Goal: Find specific page/section: Find specific page/section

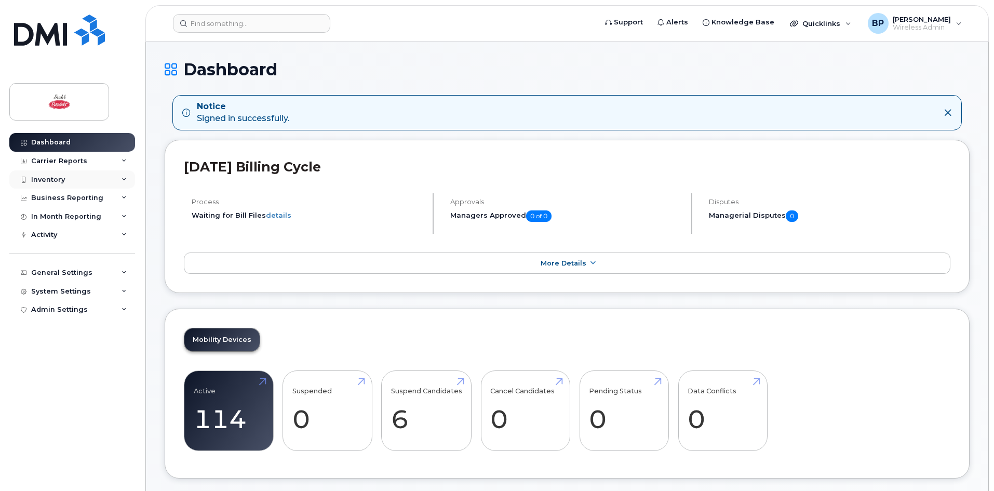
click at [63, 182] on div "Inventory" at bounding box center [48, 179] width 34 height 8
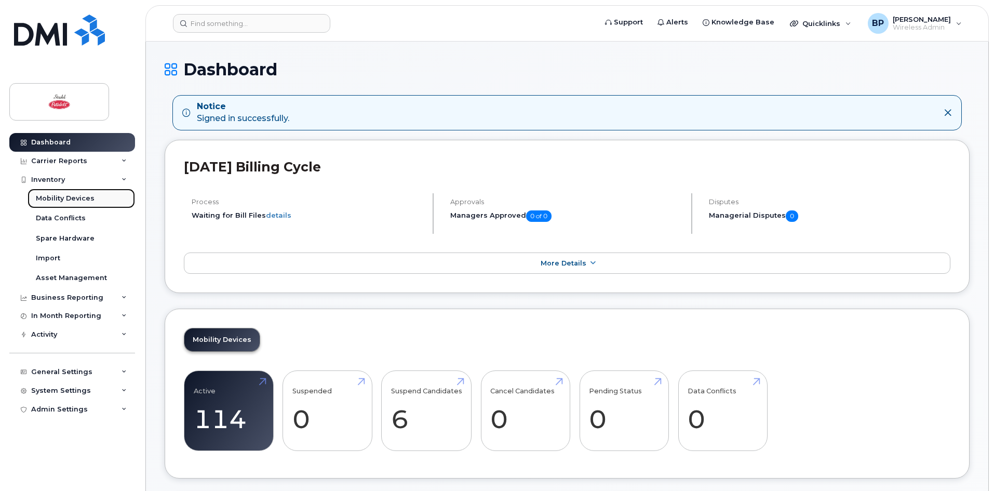
click at [63, 194] on div "Mobility Devices" at bounding box center [65, 198] width 59 height 9
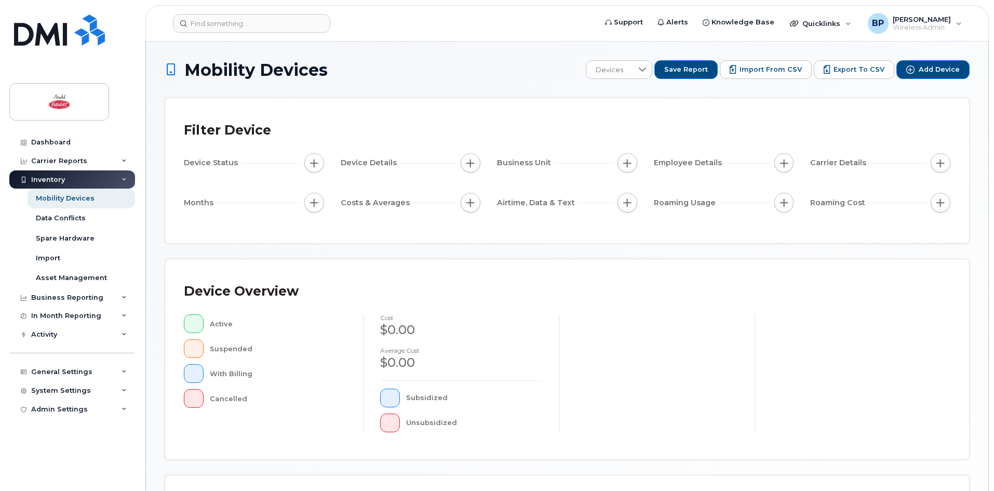
click at [308, 162] on button "button" at bounding box center [314, 163] width 20 height 20
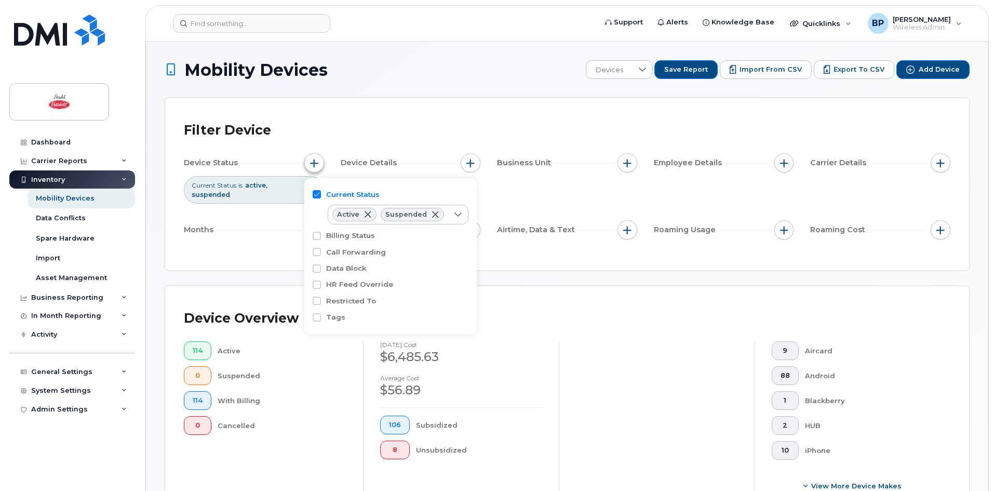
click at [322, 164] on button "button" at bounding box center [314, 163] width 20 height 20
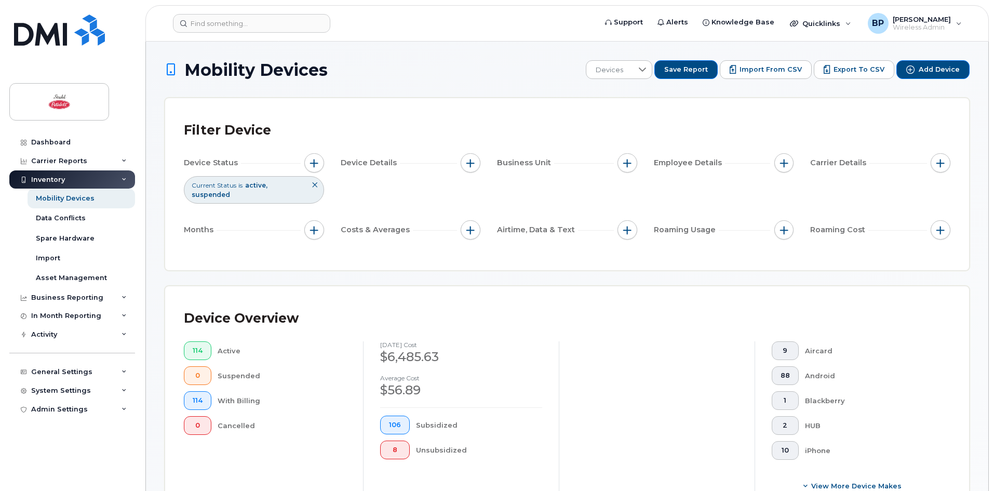
scroll to position [52, 0]
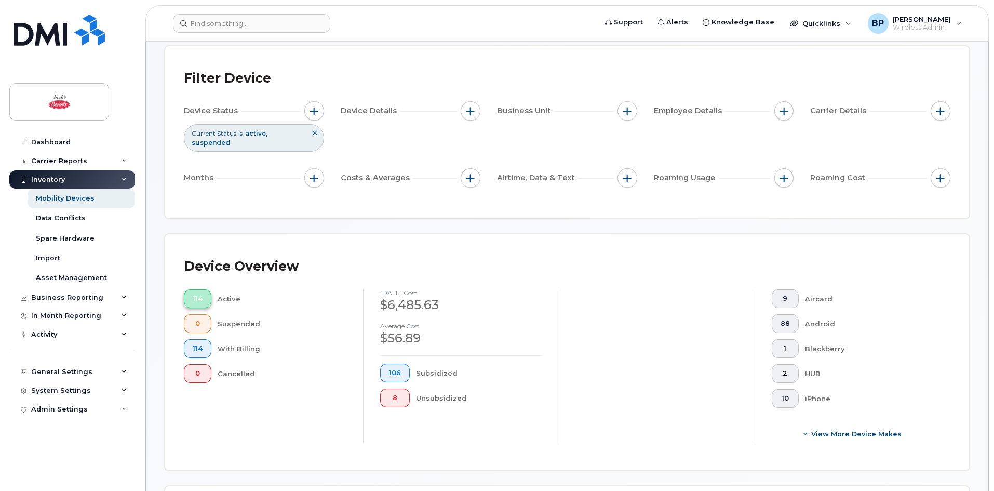
click at [200, 294] on span "114" at bounding box center [198, 298] width 10 height 8
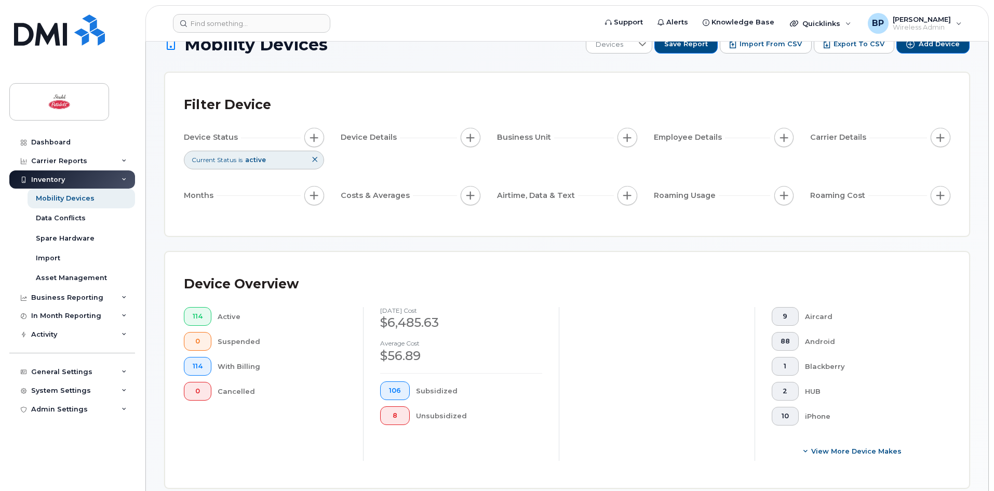
scroll to position [0, 0]
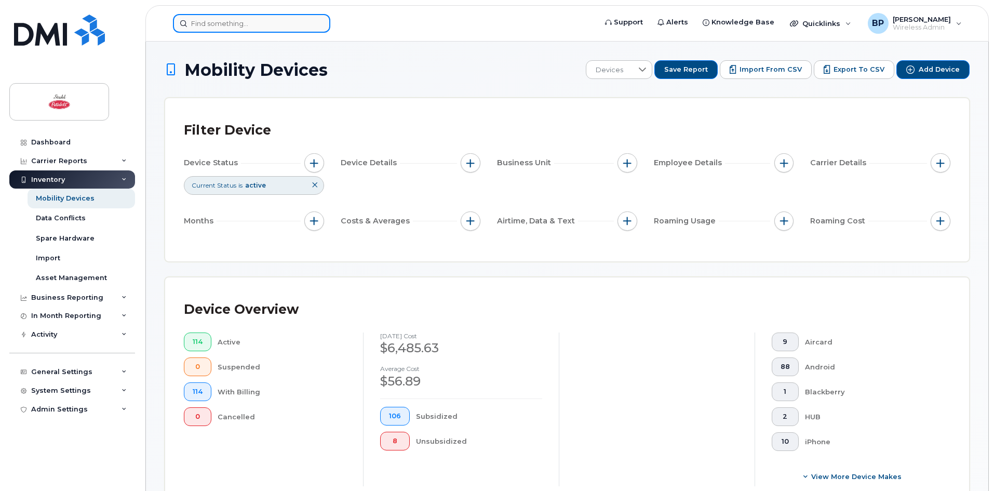
click at [288, 20] on input at bounding box center [251, 23] width 157 height 19
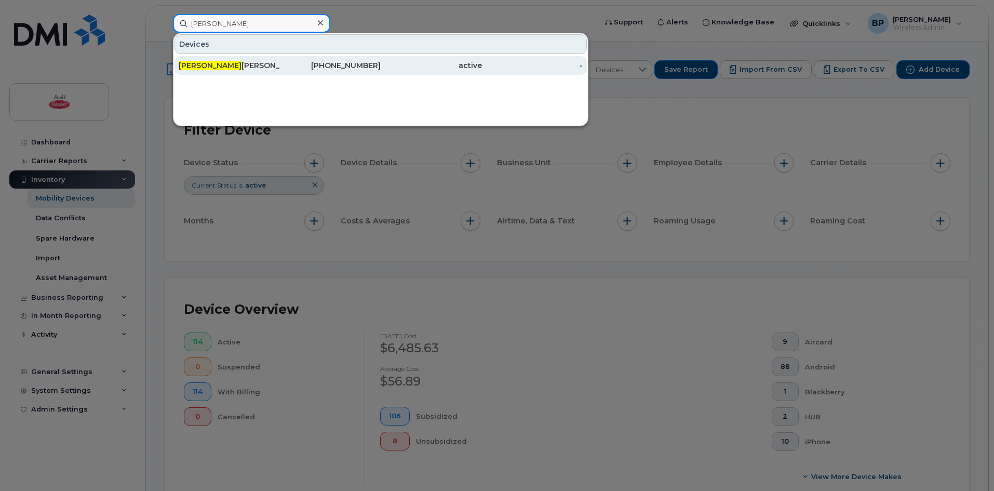
type input "[PERSON_NAME]"
click at [225, 69] on div "[PERSON_NAME]" at bounding box center [229, 65] width 101 height 10
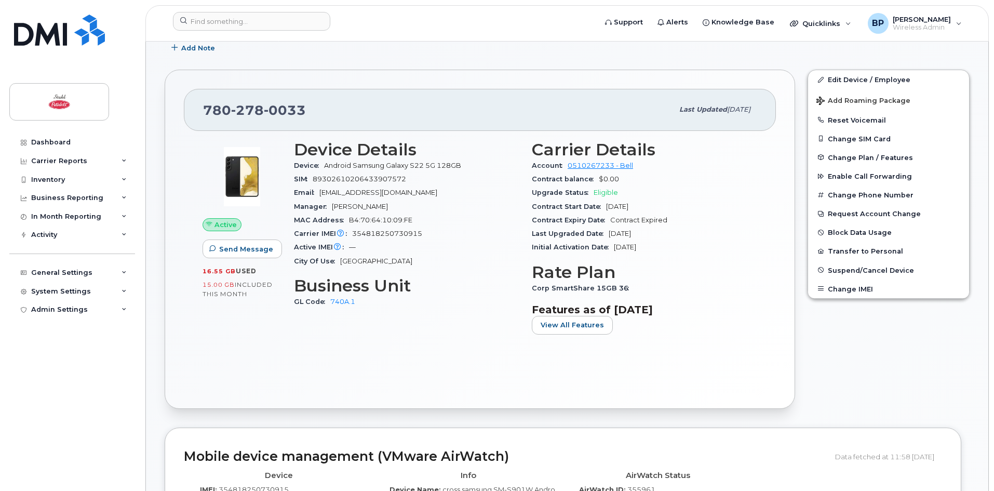
scroll to position [156, 0]
